Goal: Transaction & Acquisition: Book appointment/travel/reservation

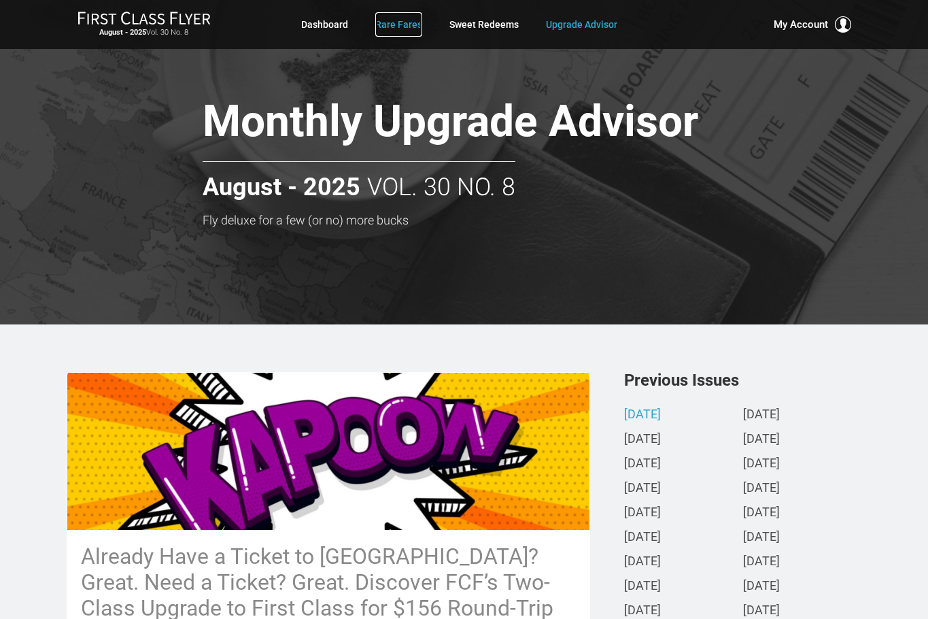
click at [406, 27] on link "Rare Fares" at bounding box center [398, 24] width 47 height 24
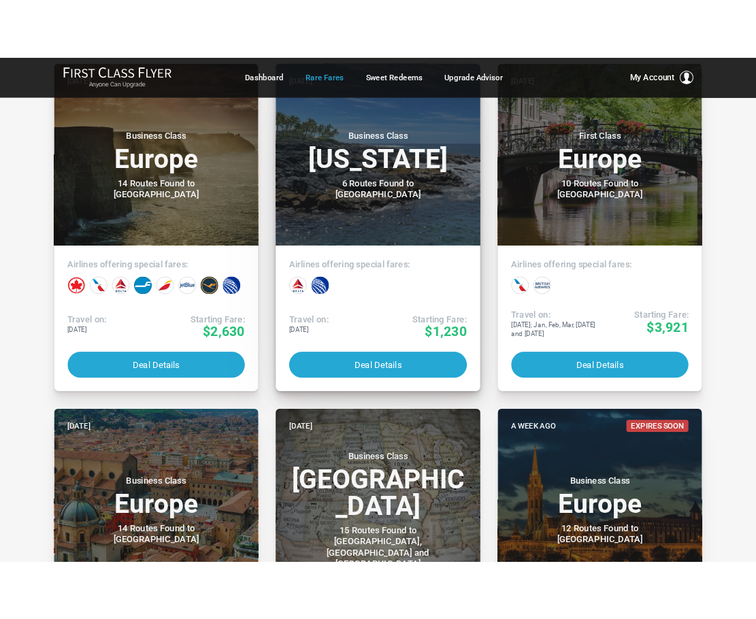
scroll to position [340, 0]
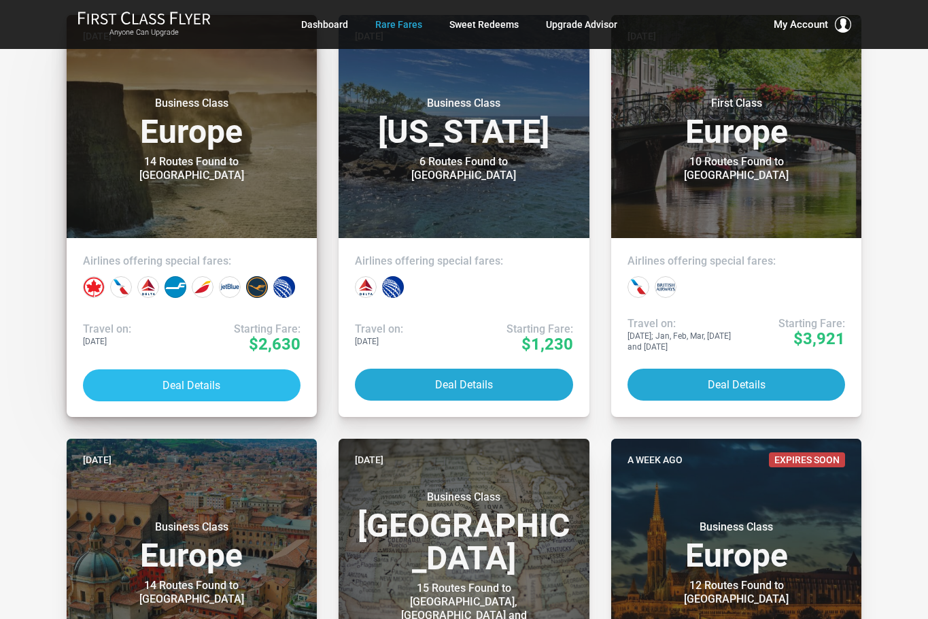
click at [163, 390] on button "Deal Details" at bounding box center [192, 385] width 218 height 32
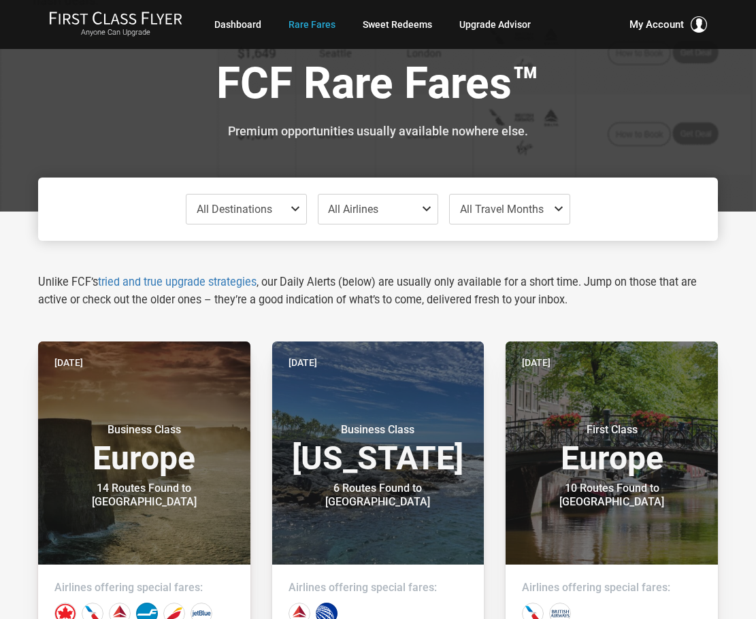
scroll to position [0, 0]
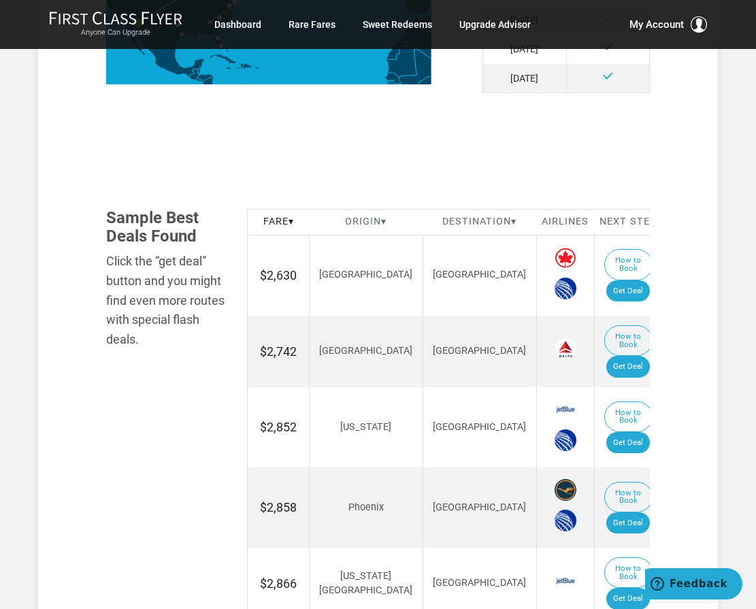
scroll to position [680, 0]
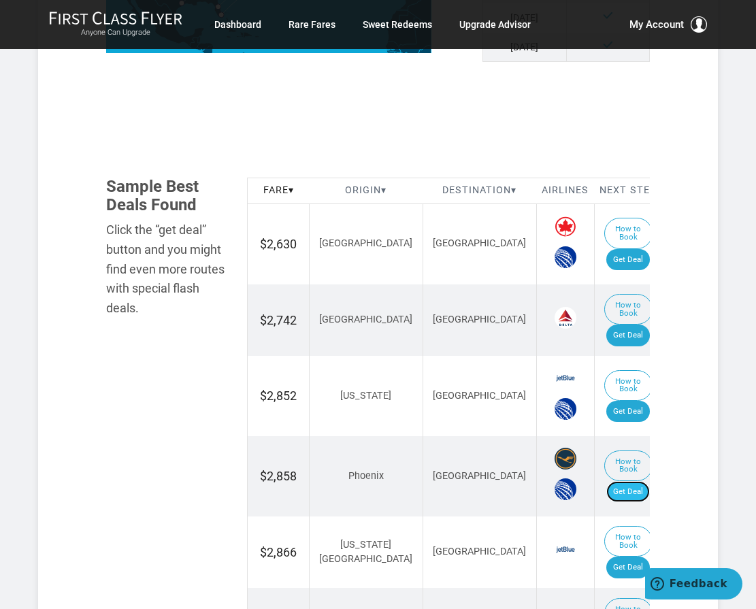
click at [606, 481] on link "Get Deal" at bounding box center [628, 492] width 44 height 22
